Goal: Find specific page/section: Find specific page/section

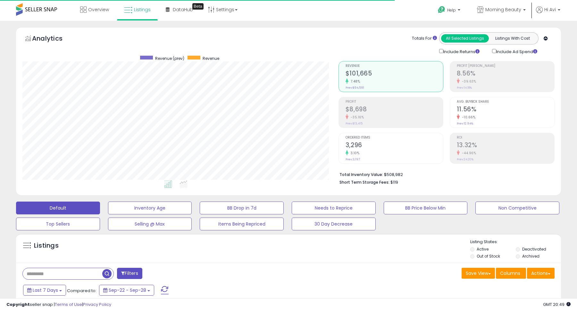
scroll to position [131, 316]
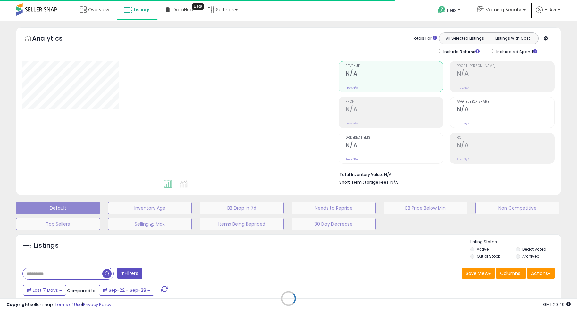
type input "**********"
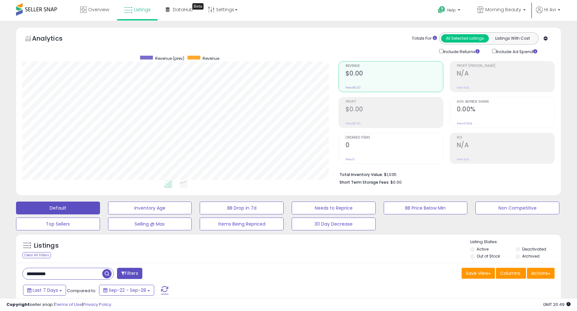
scroll to position [131, 316]
click at [70, 207] on button "Default" at bounding box center [58, 208] width 84 height 13
